Goal: Task Accomplishment & Management: Manage account settings

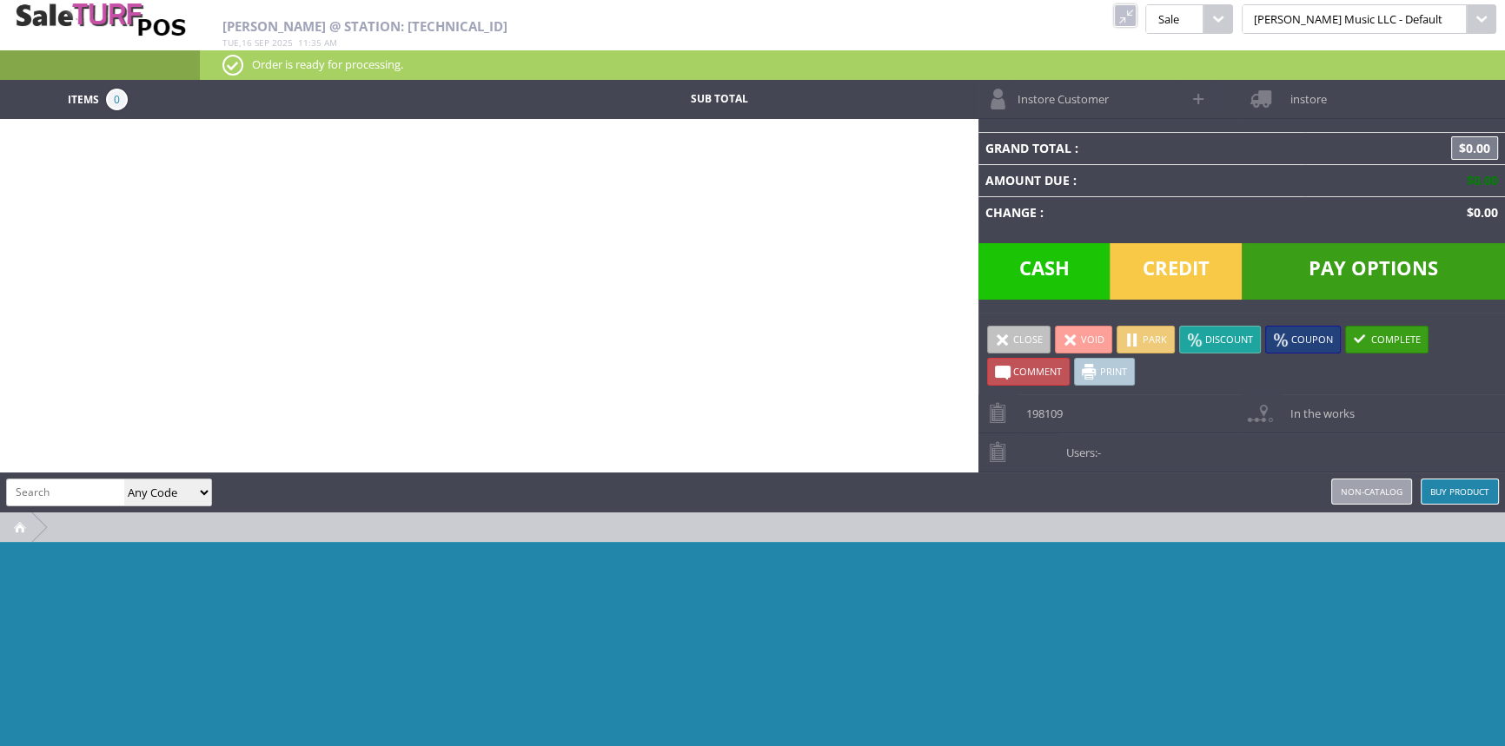
click at [1136, 17] on link at bounding box center [1125, 15] width 23 height 23
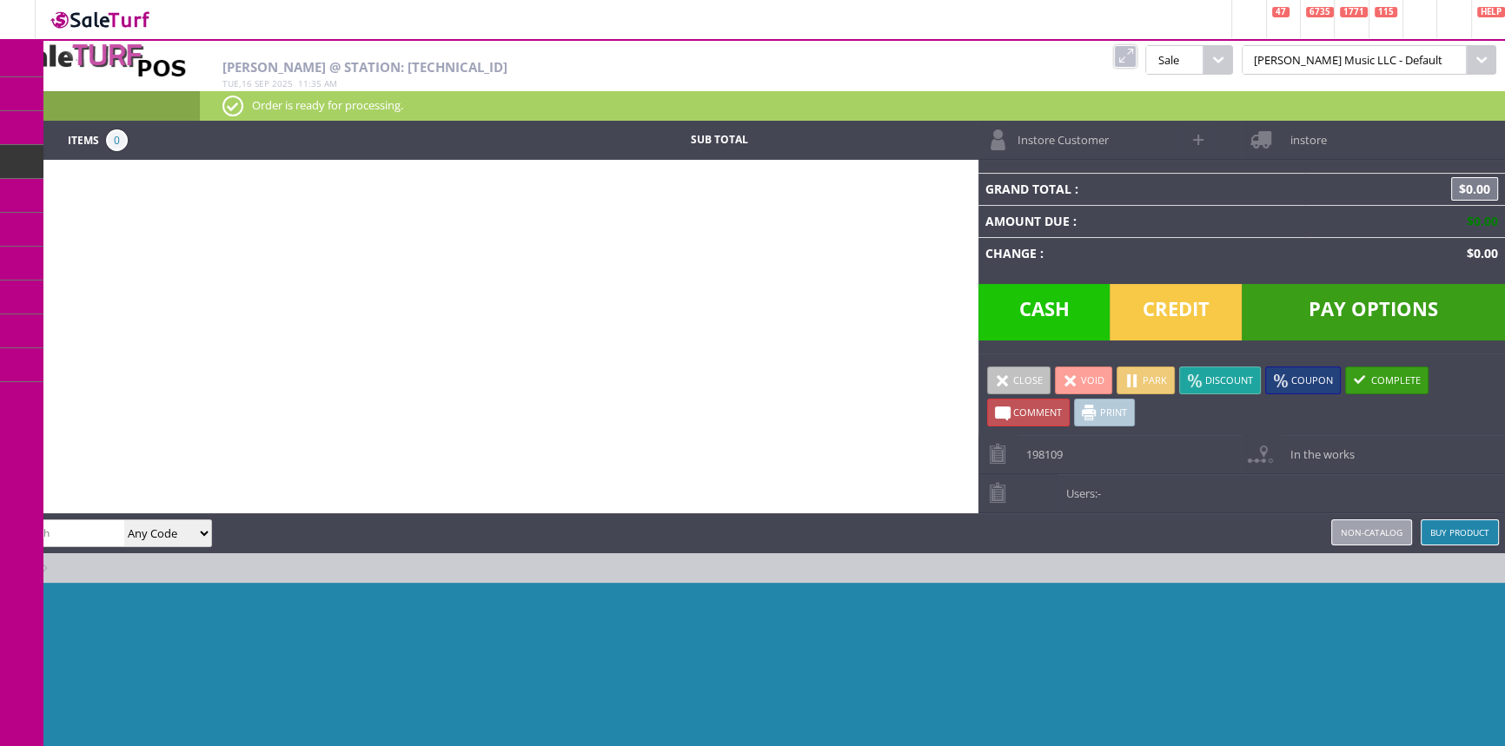
click at [150, 189] on span "Order List" at bounding box center [137, 197] width 51 height 16
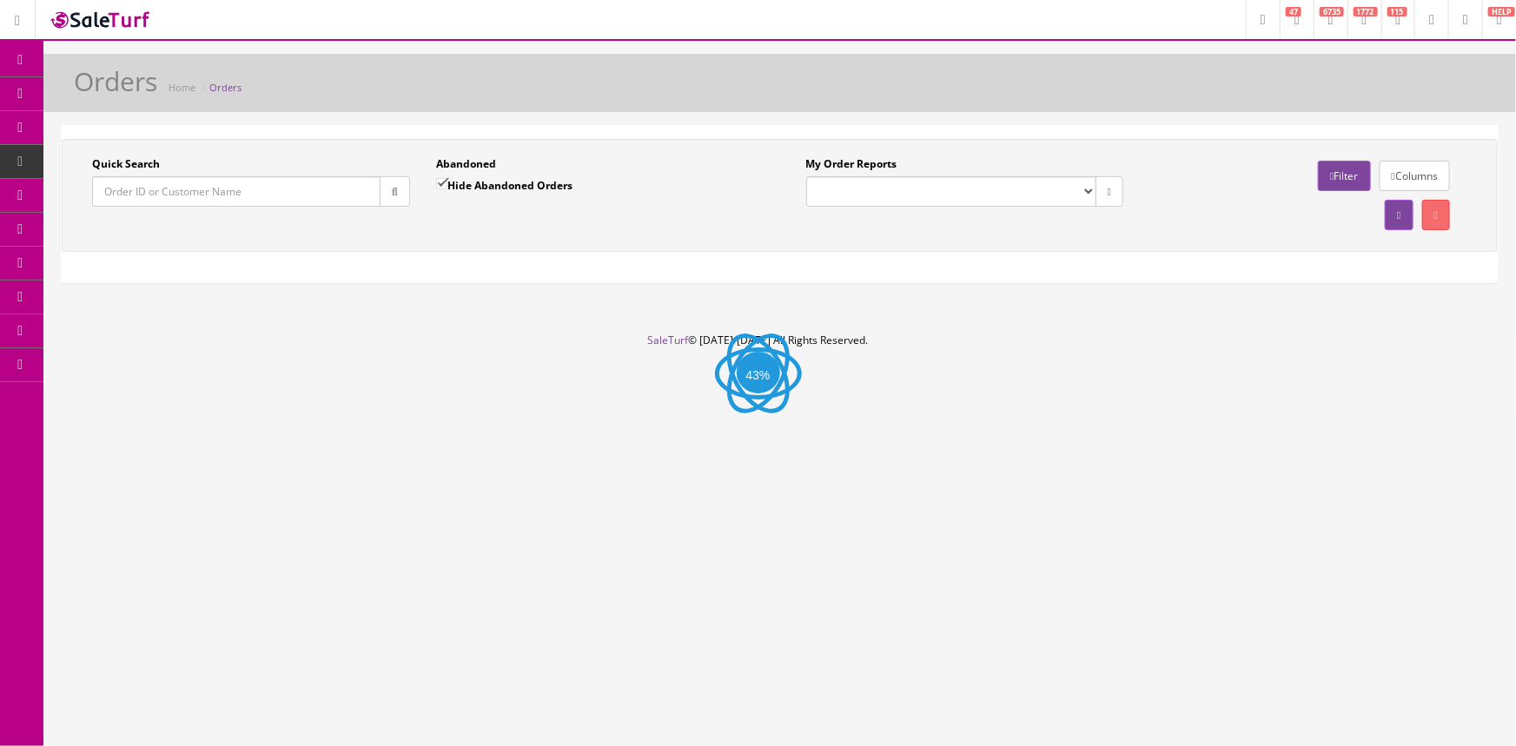
click at [154, 191] on input "Quick Search" at bounding box center [236, 191] width 288 height 30
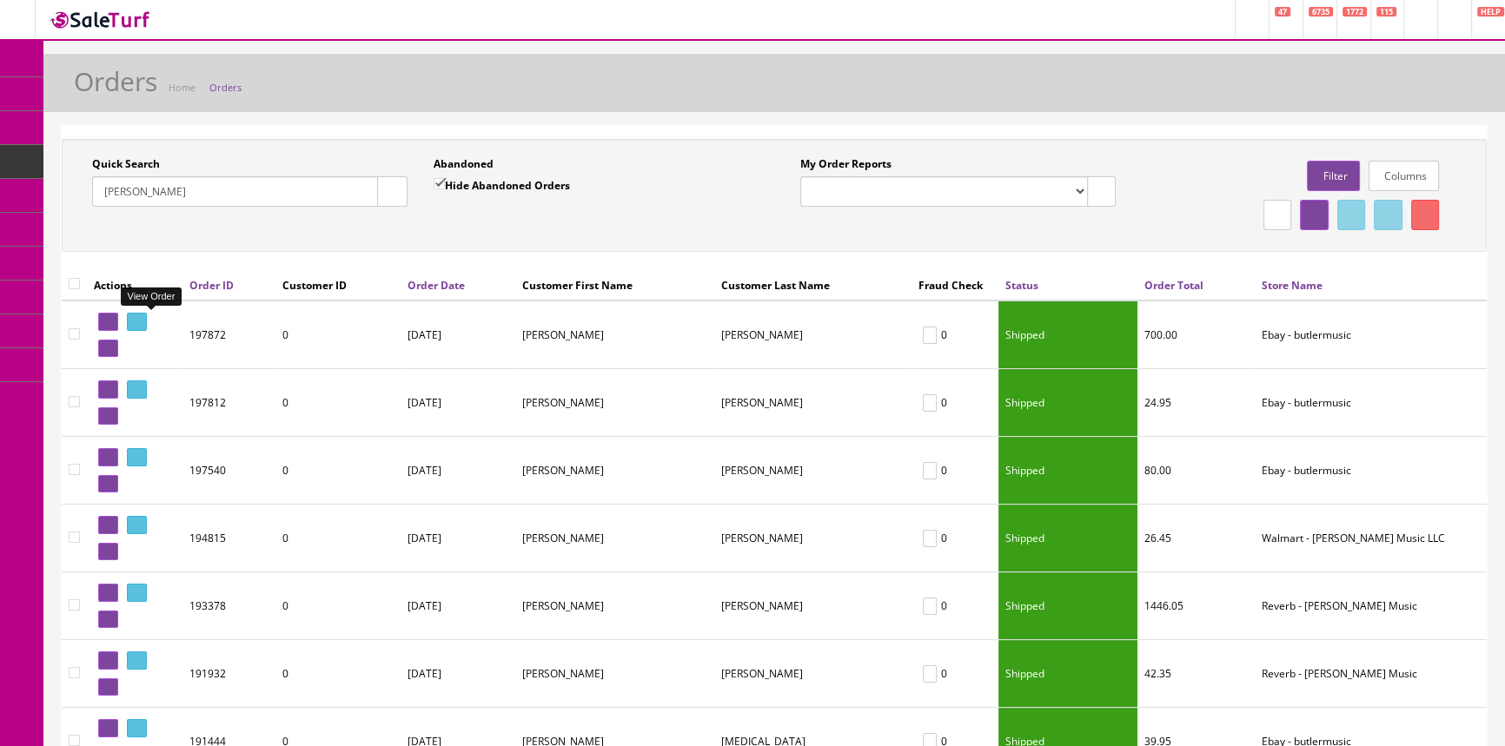
type input "brent"
click at [136, 323] on icon at bounding box center [133, 322] width 3 height 10
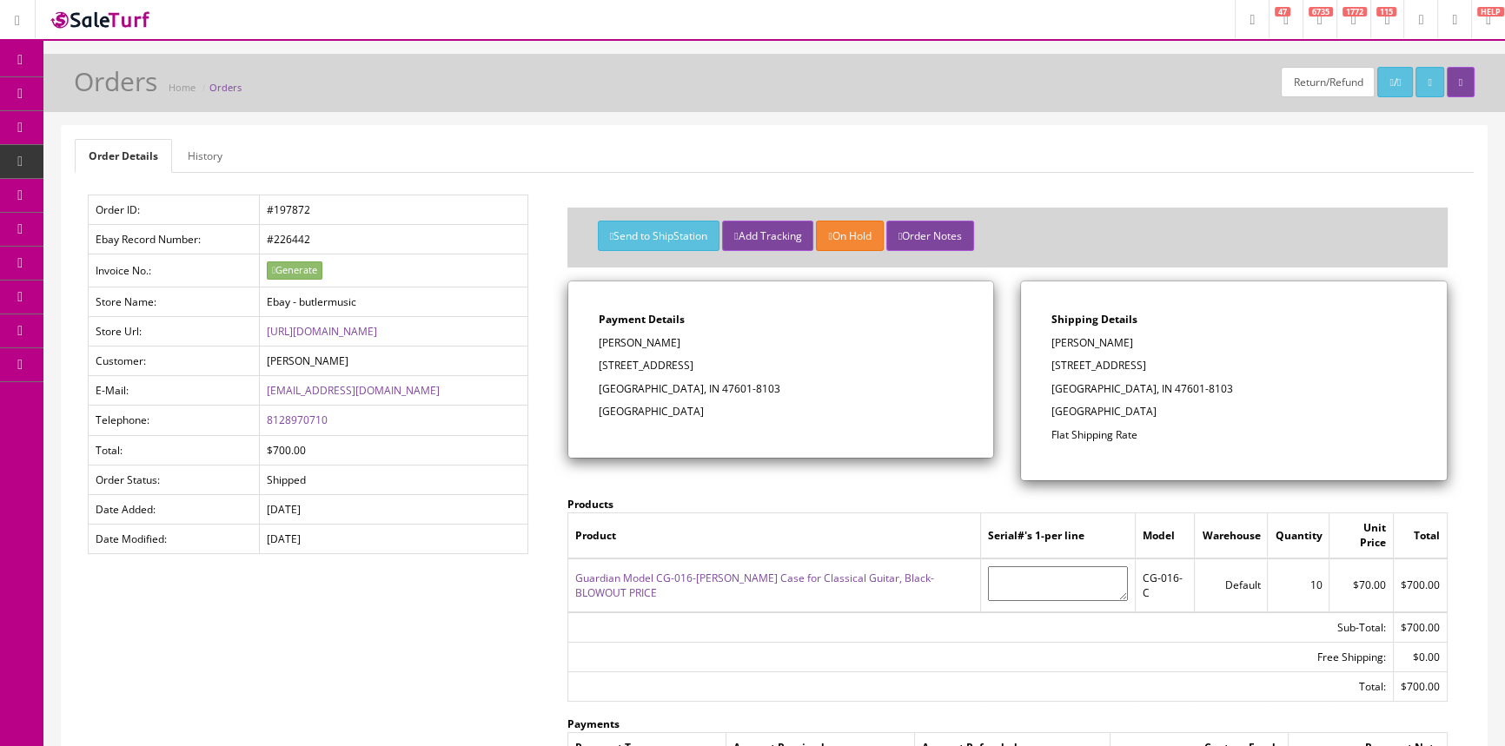
click at [146, 89] on span "Products" at bounding box center [124, 93] width 43 height 15
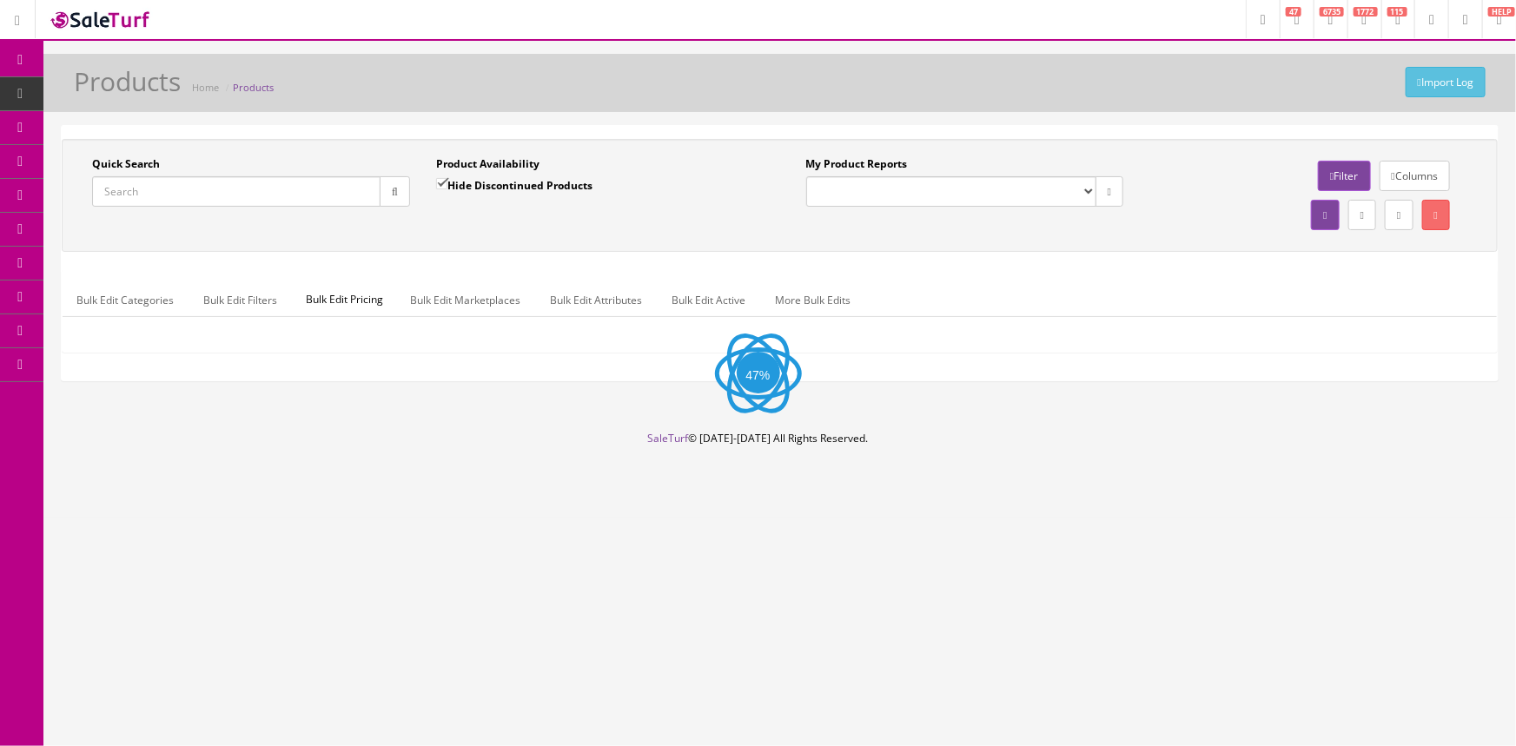
click at [207, 183] on input "Quick Search" at bounding box center [236, 191] width 288 height 30
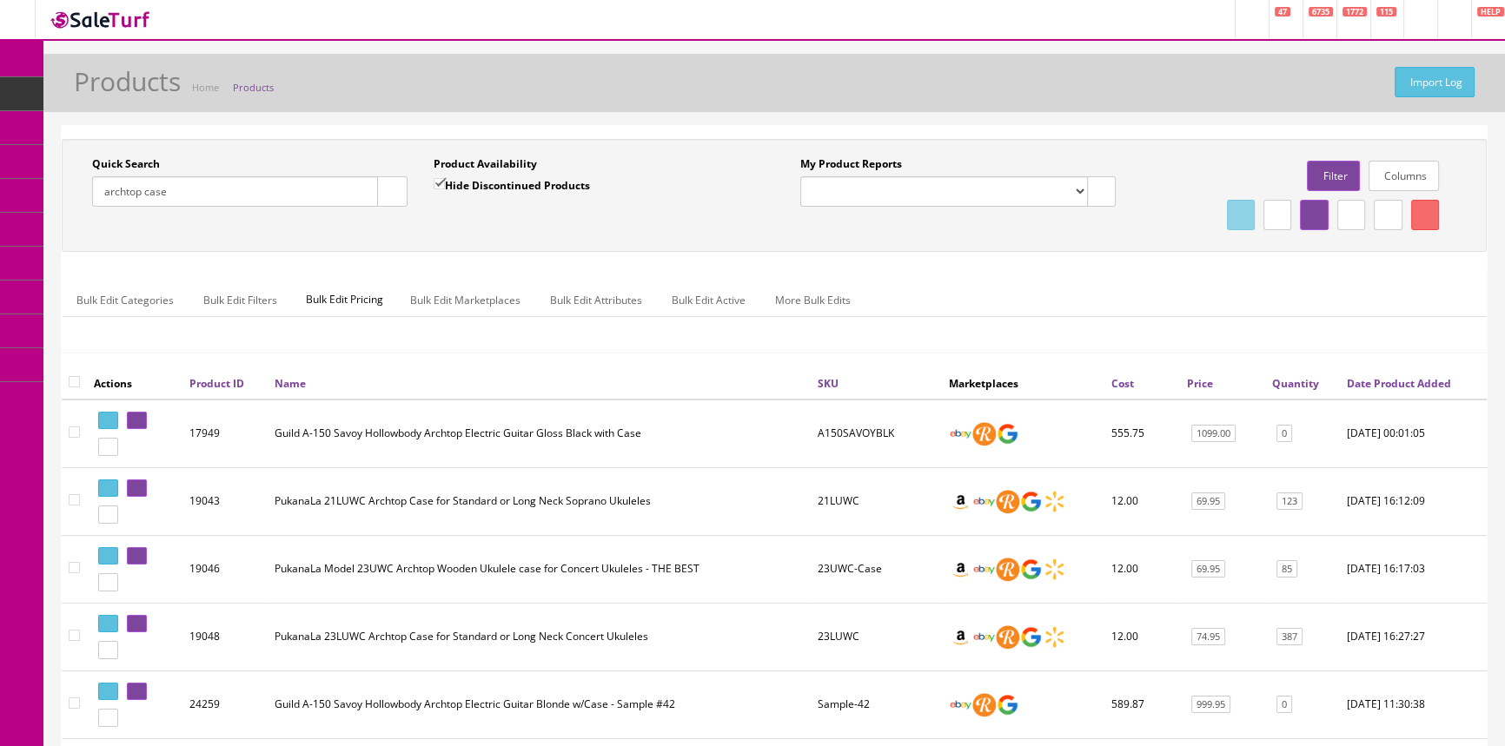
type input "archtop case"
click at [1303, 380] on link "Quantity" at bounding box center [1295, 383] width 47 height 15
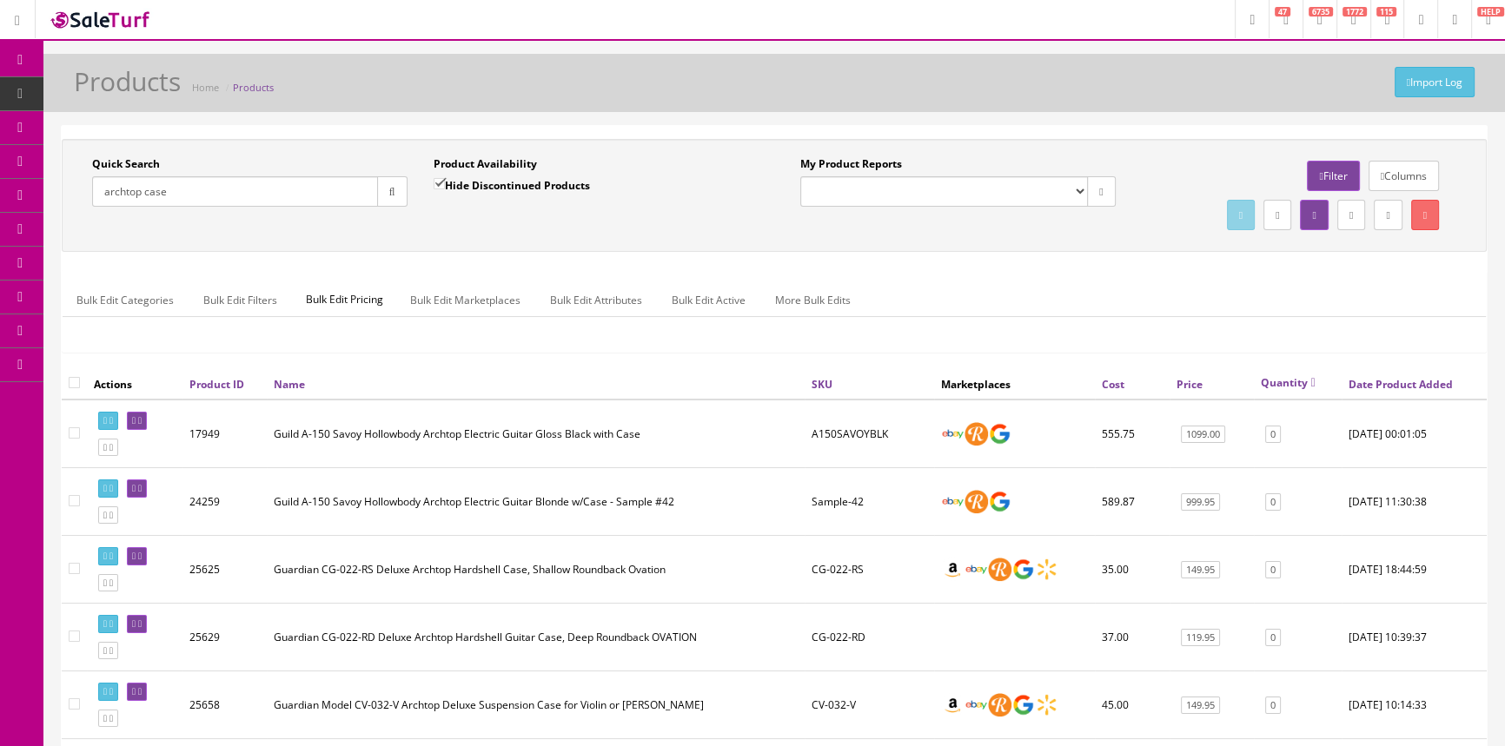
click at [1303, 380] on link "Quantity" at bounding box center [1288, 382] width 55 height 15
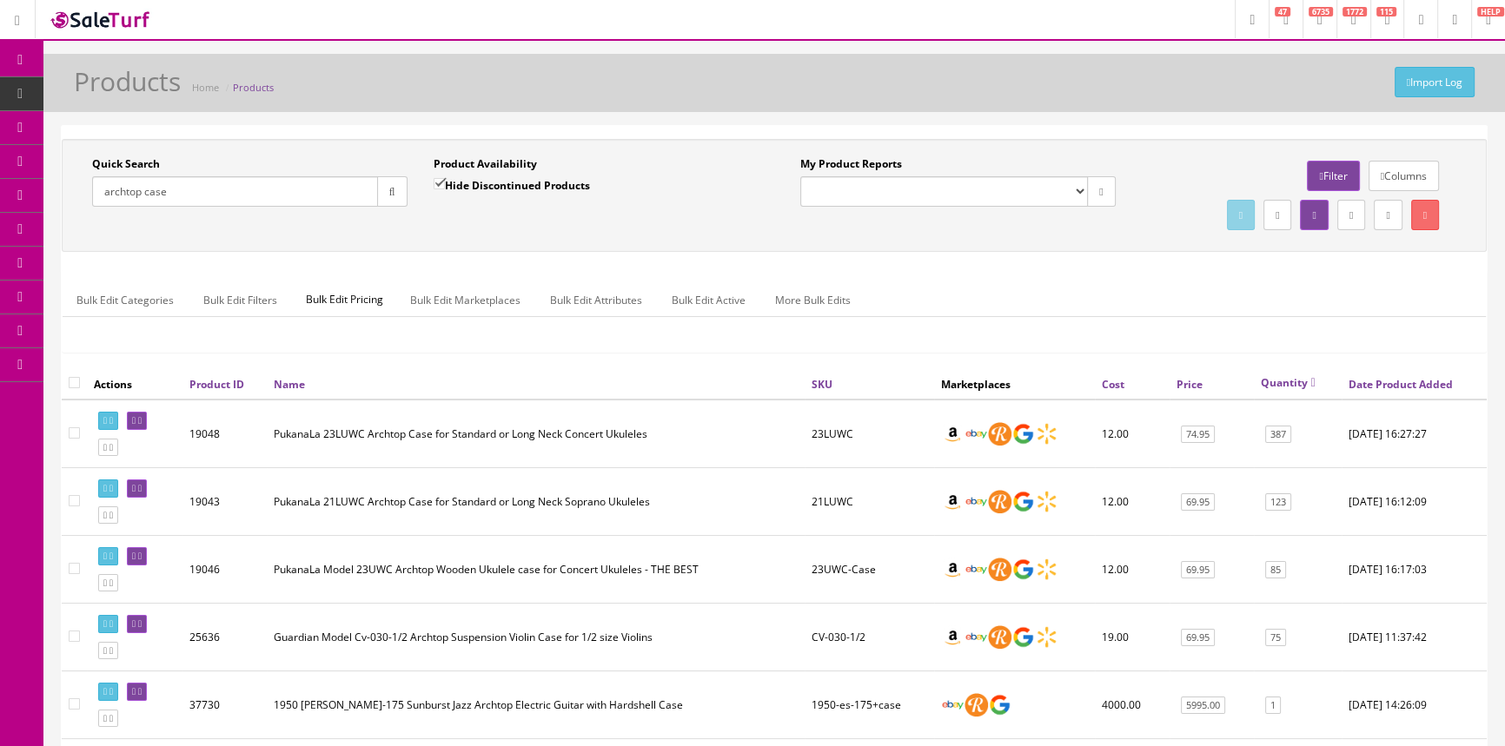
click at [88, 187] on link "Order List" at bounding box center [134, 196] width 182 height 34
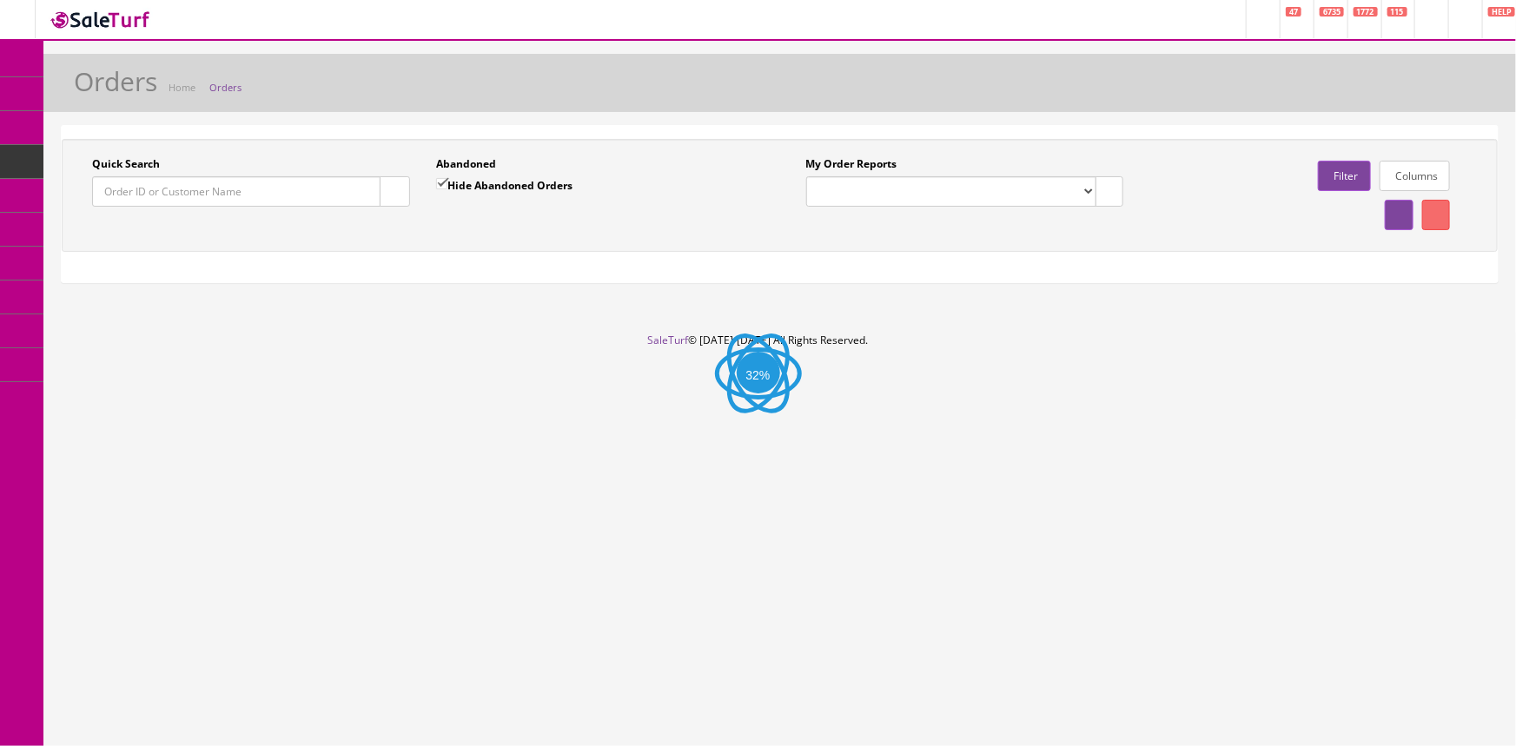
click at [195, 189] on input "Quick Search" at bounding box center [236, 191] width 288 height 30
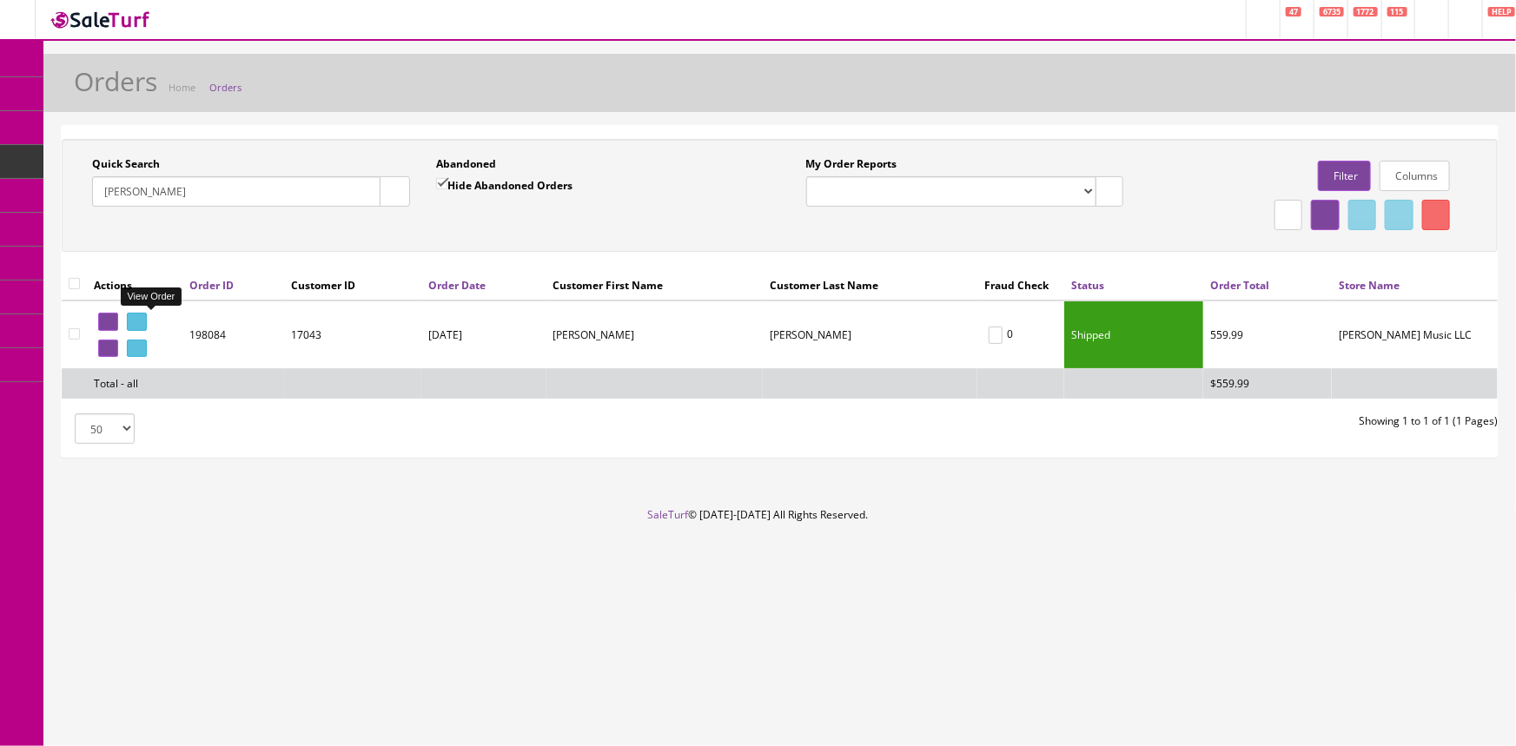
type input "[PERSON_NAME]"
click at [142, 317] on icon at bounding box center [139, 322] width 3 height 10
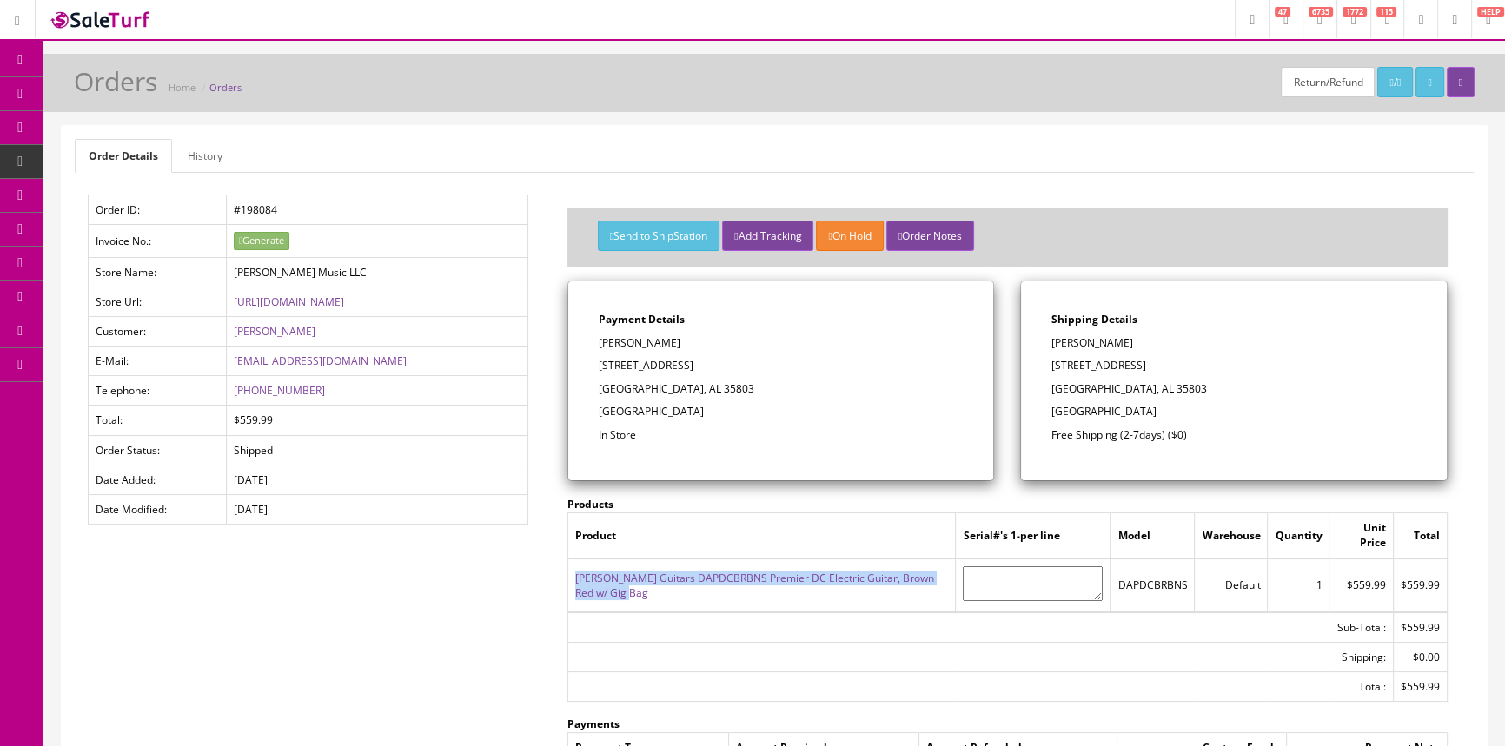
drag, startPoint x: 606, startPoint y: 595, endPoint x: 579, endPoint y: 575, distance: 33.5
click at [571, 579] on td "[PERSON_NAME] Guitars DAPDCBRBNS Premier DC Electric Guitar, Brown Red w/ Gig B…" at bounding box center [761, 586] width 388 height 54
copy link "[PERSON_NAME] Guitars DAPDCBRBNS Premier DC Electric Guitar, Brown Red w/ Gig B…"
click at [798, 541] on td "Product" at bounding box center [761, 535] width 388 height 45
click at [710, 575] on link "[PERSON_NAME] Guitars DAPDCBRBNS Premier DC Electric Guitar, Brown Red w/ Gig B…" at bounding box center [754, 586] width 359 height 30
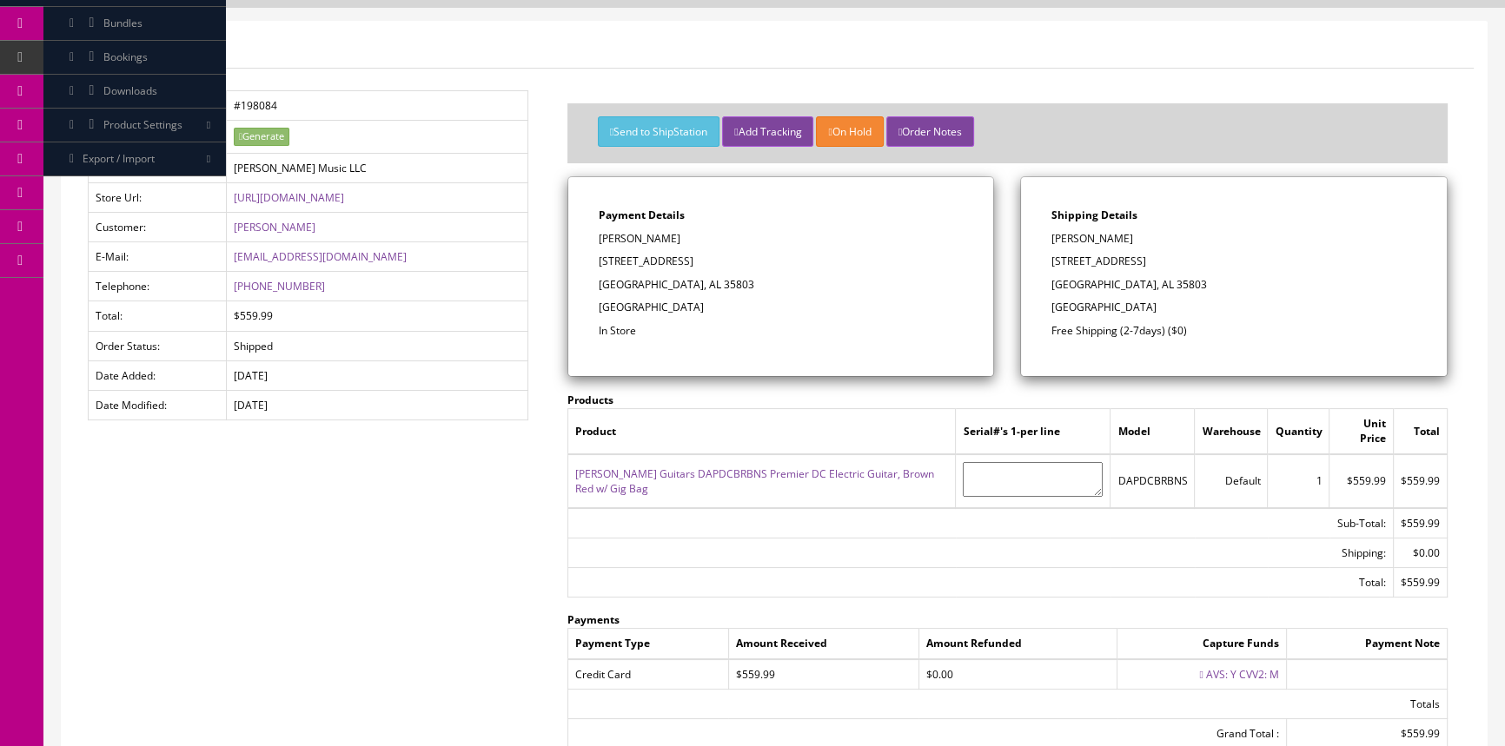
scroll to position [394, 0]
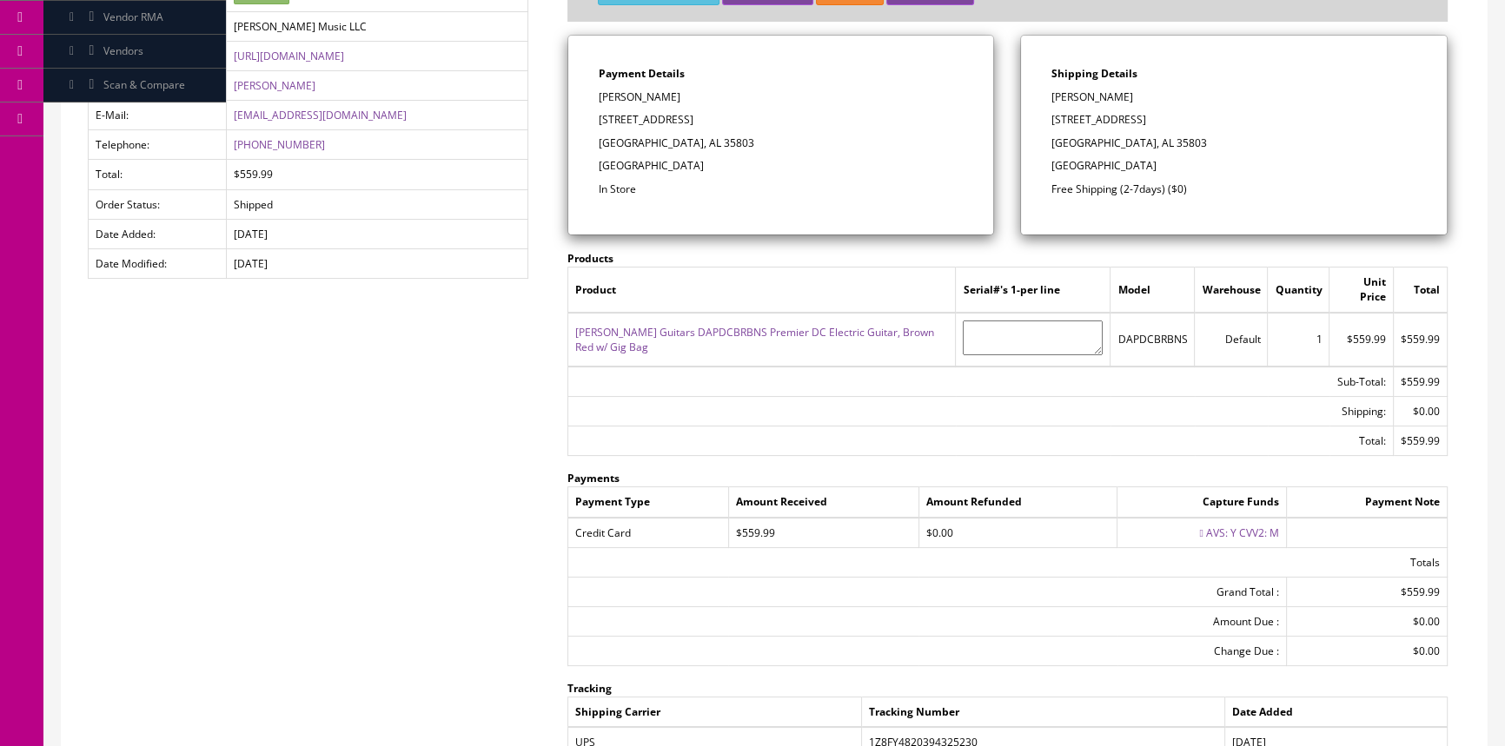
scroll to position [78, 0]
